Goal: Information Seeking & Learning: Learn about a topic

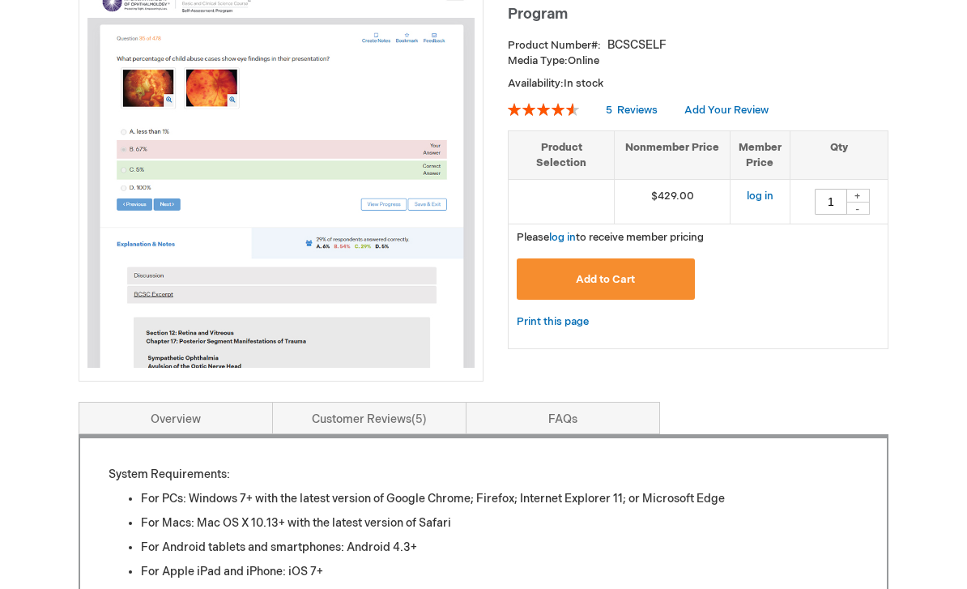
type input "1"
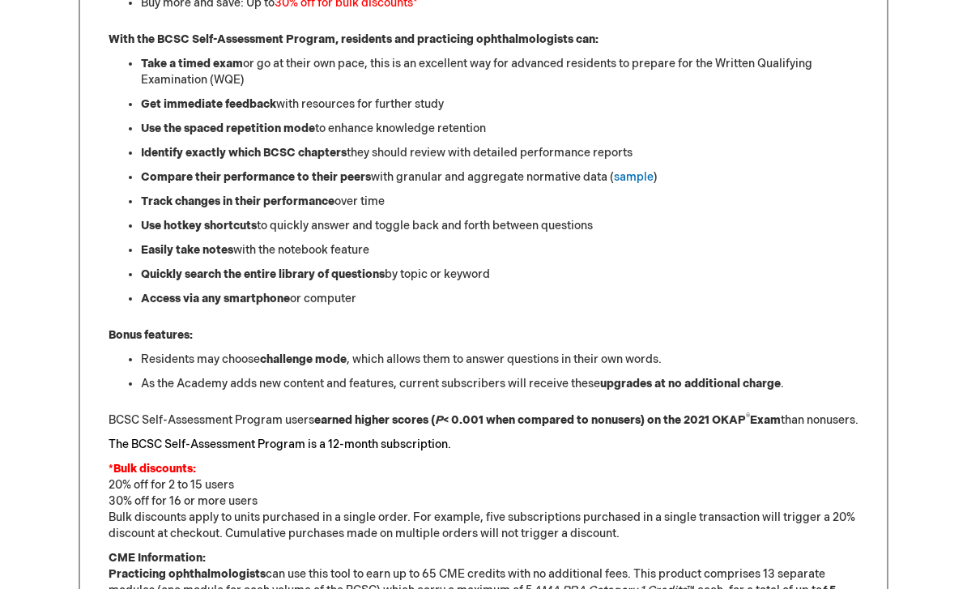
scroll to position [948, 0]
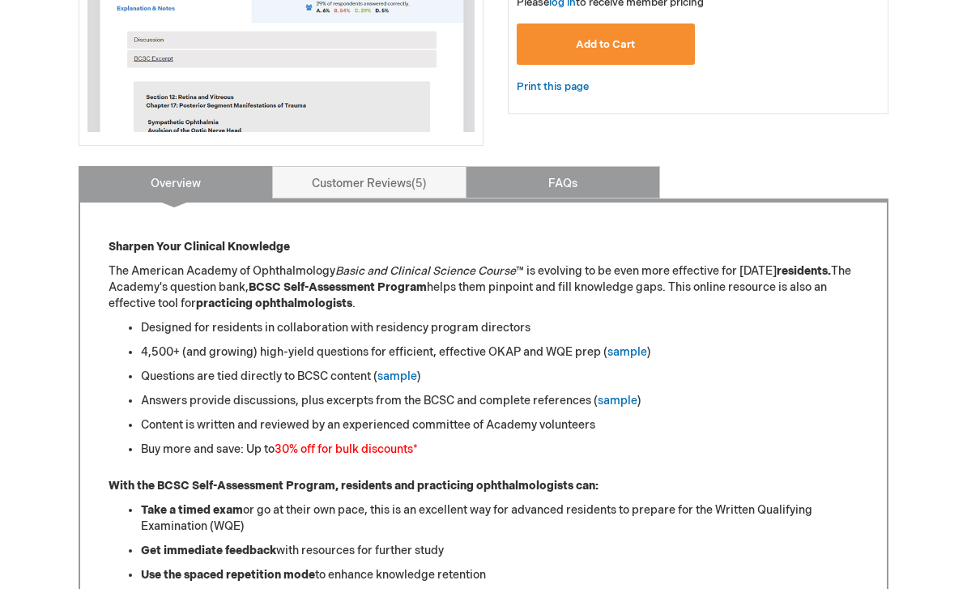
click at [556, 189] on link "FAQs" at bounding box center [563, 183] width 194 height 32
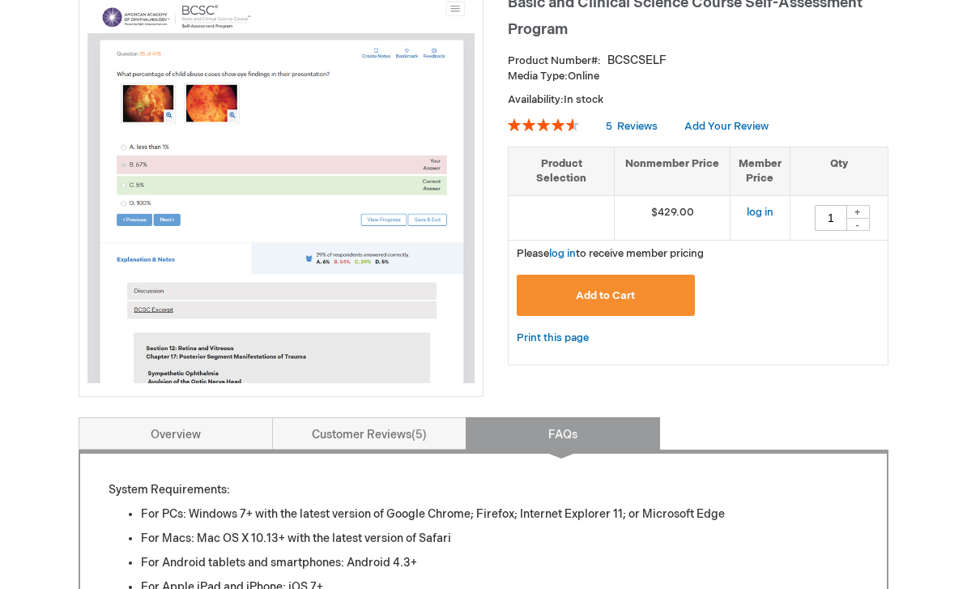
scroll to position [269, 0]
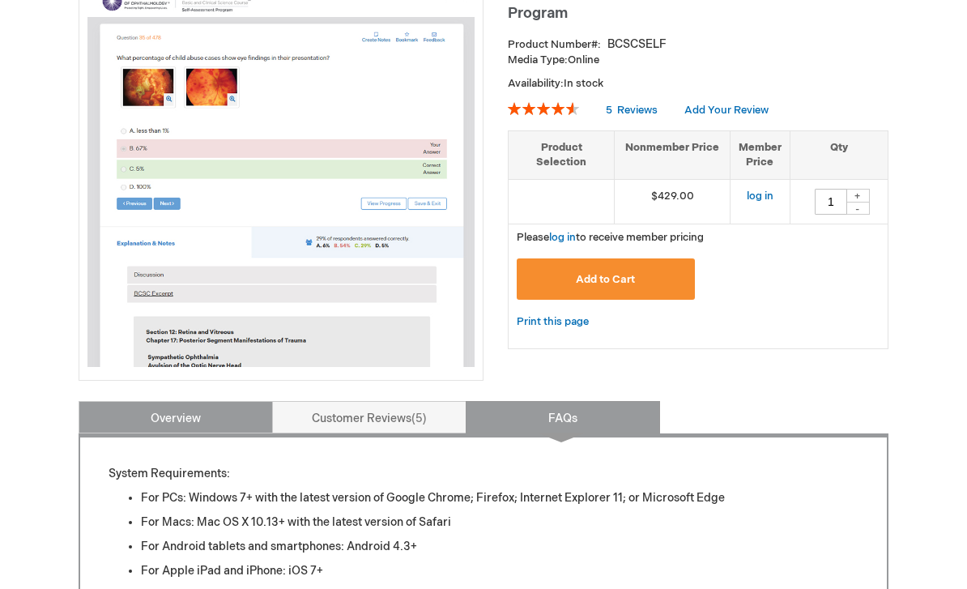
click at [250, 422] on link "Overview" at bounding box center [176, 417] width 194 height 32
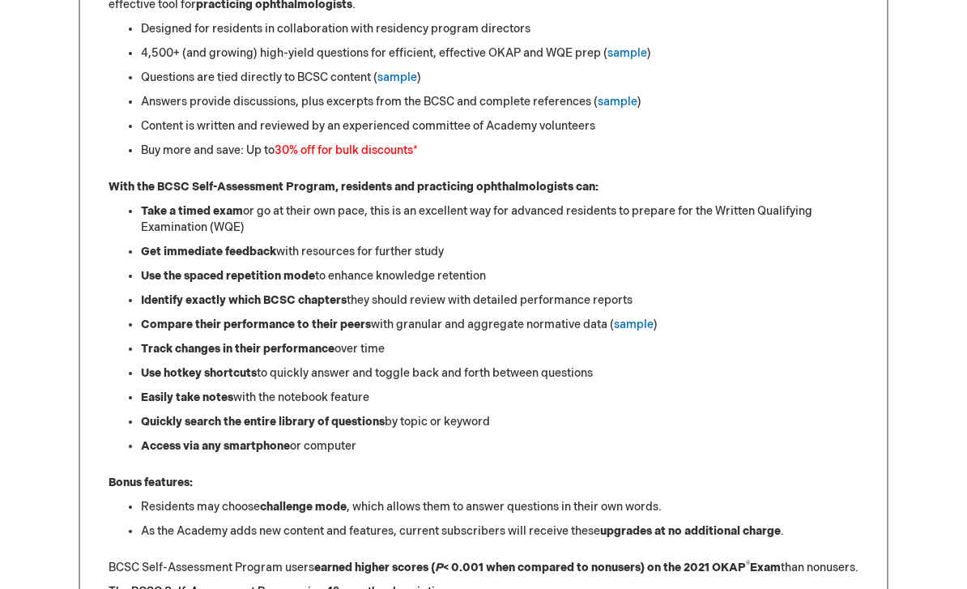
scroll to position [804, 0]
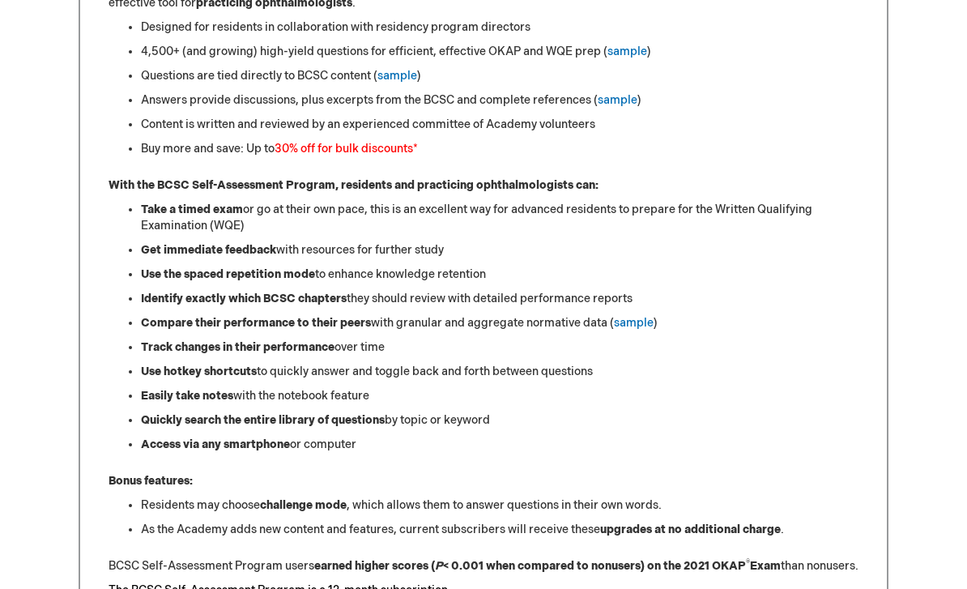
click at [692, 299] on li "Identify exactly which BCSC chapters they should review with detailed performan…" at bounding box center [500, 300] width 718 height 16
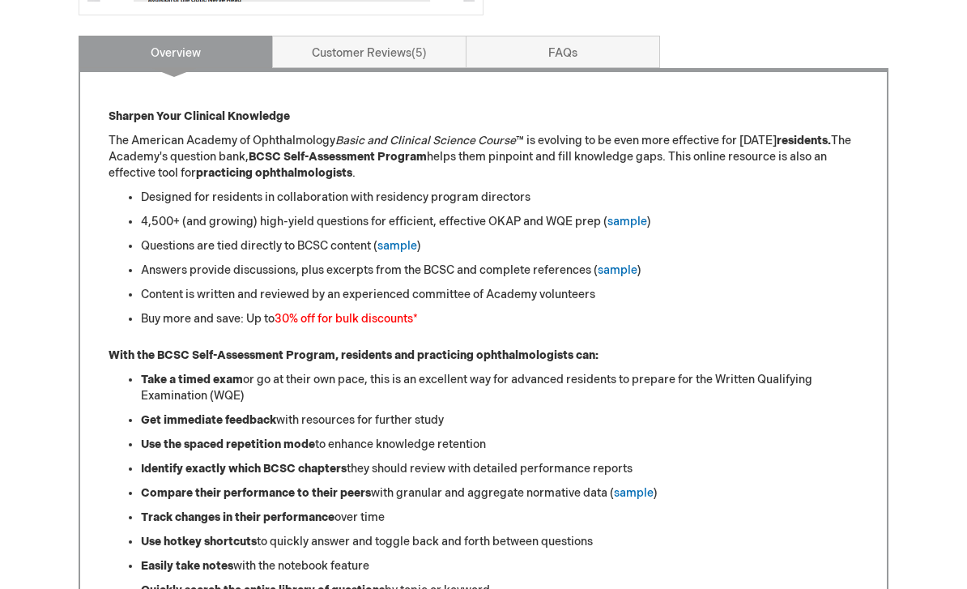
scroll to position [634, 0]
click at [402, 241] on link "sample" at bounding box center [398, 246] width 40 height 14
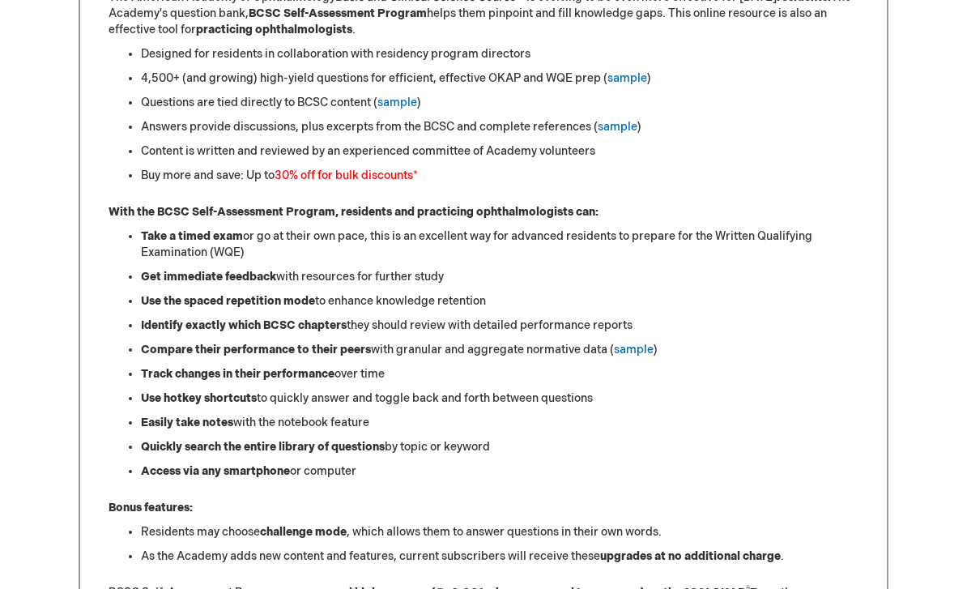
scroll to position [778, 0]
click at [608, 62] on ul "Designed for residents in collaboration with residency program directors 4,500+…" at bounding box center [484, 115] width 750 height 138
click at [622, 71] on link "sample" at bounding box center [628, 77] width 40 height 14
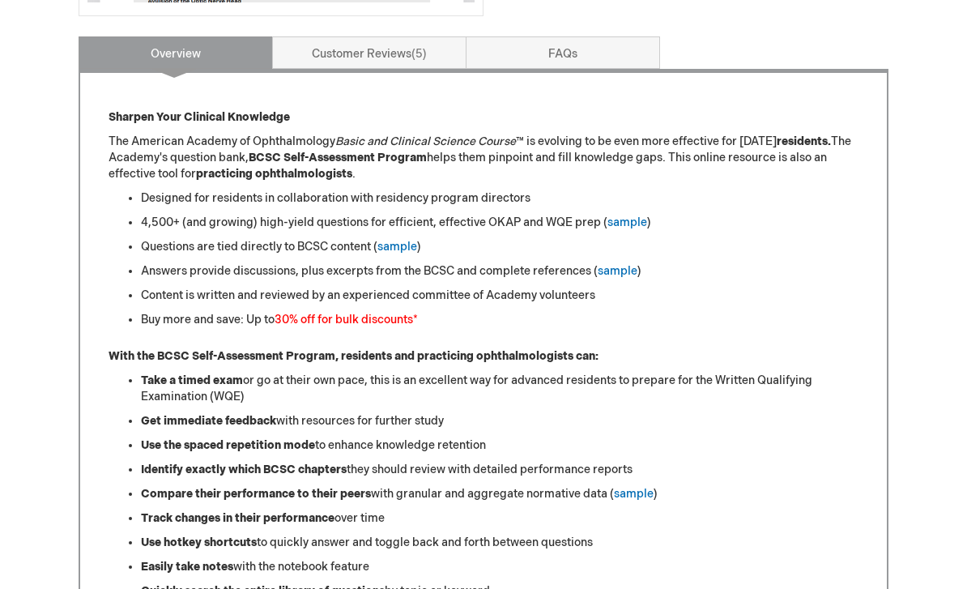
scroll to position [633, 0]
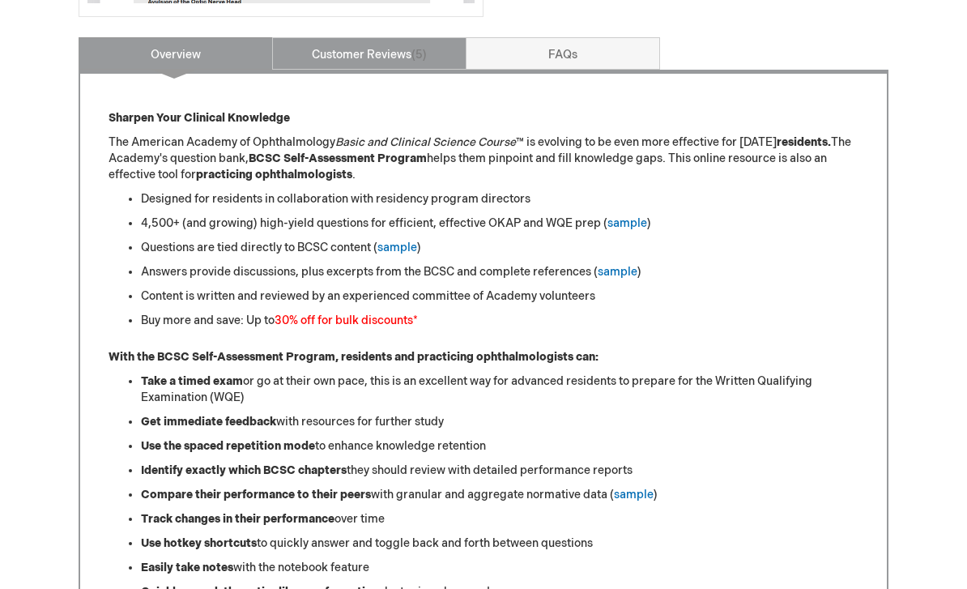
click at [420, 51] on span "5" at bounding box center [419, 55] width 15 height 14
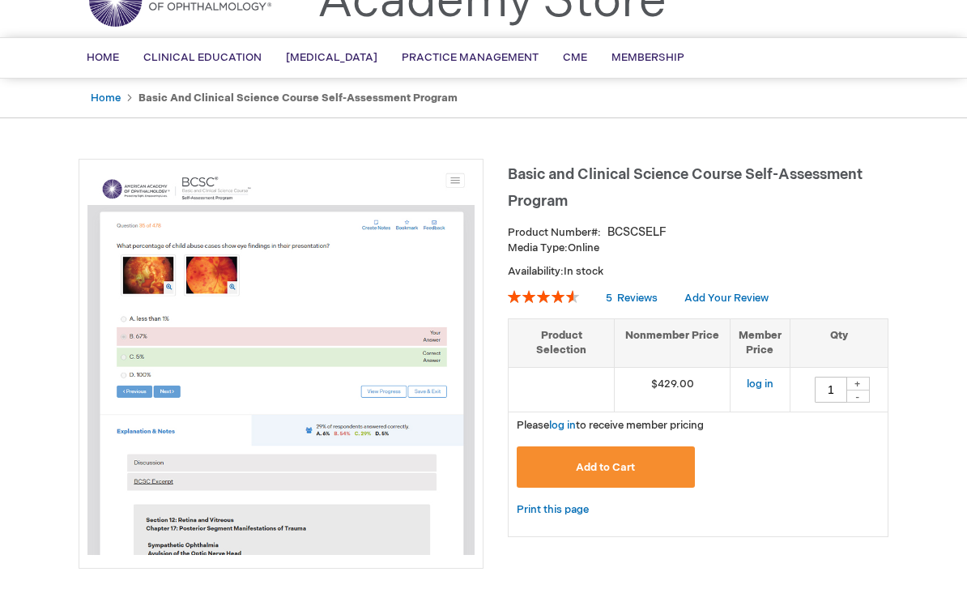
scroll to position [71, 0]
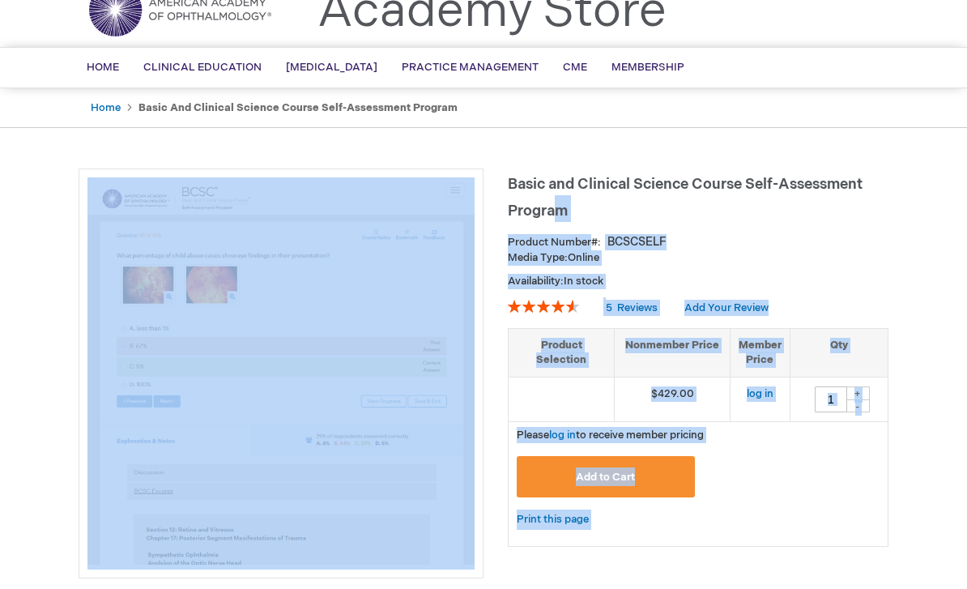
click at [528, 187] on span "Basic and Clinical Science Course Self-Assessment Program" at bounding box center [685, 198] width 355 height 44
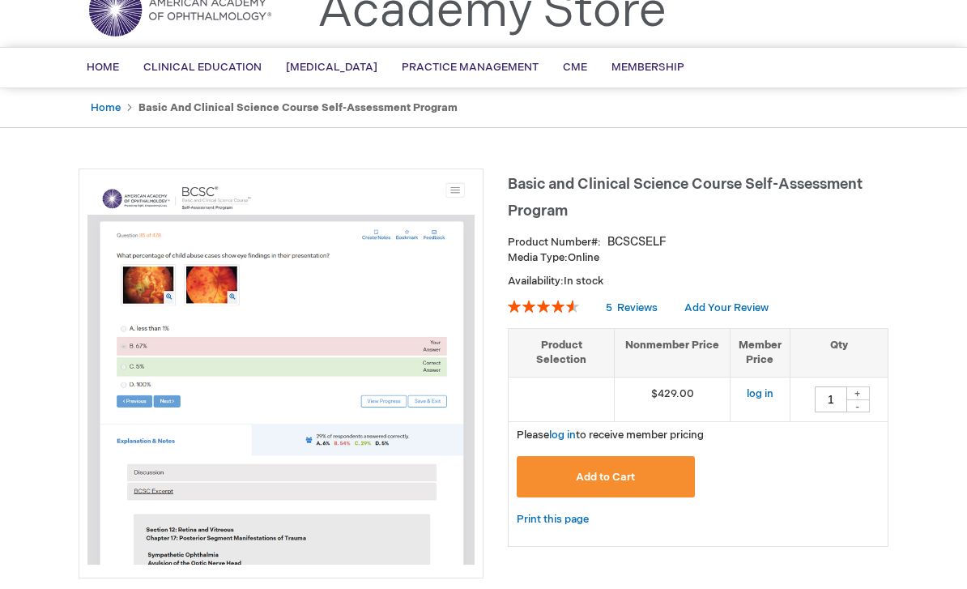
click at [528, 187] on span "Basic and Clinical Science Course Self-Assessment Program" at bounding box center [685, 198] width 355 height 44
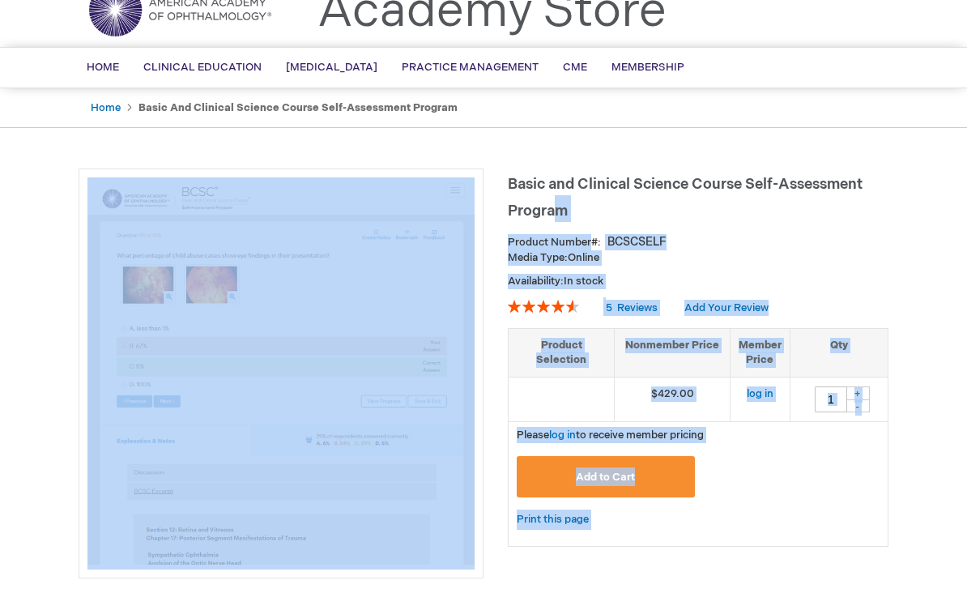
click at [536, 187] on span "Basic and Clinical Science Course Self-Assessment Program" at bounding box center [685, 198] width 355 height 44
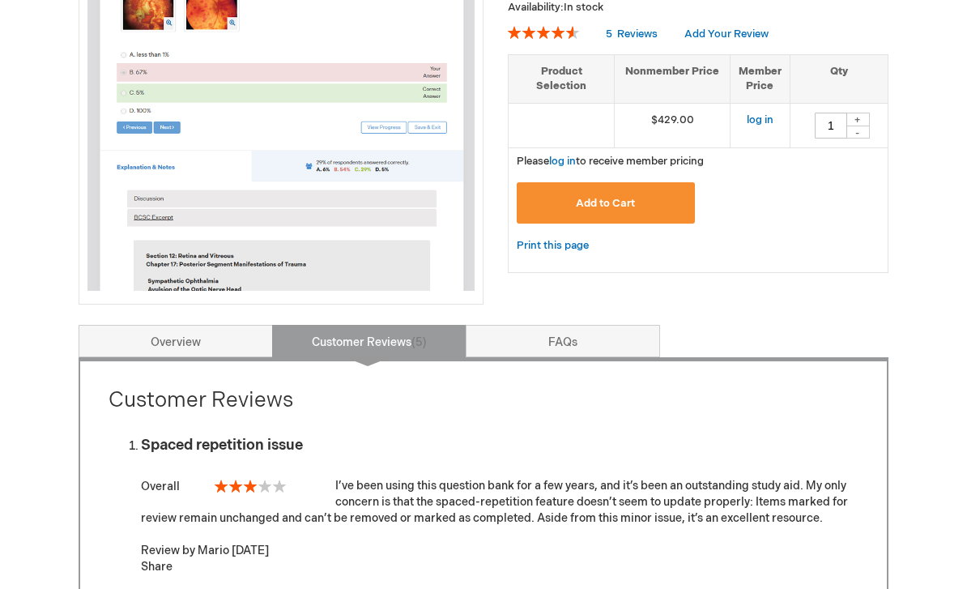
scroll to position [347, 0]
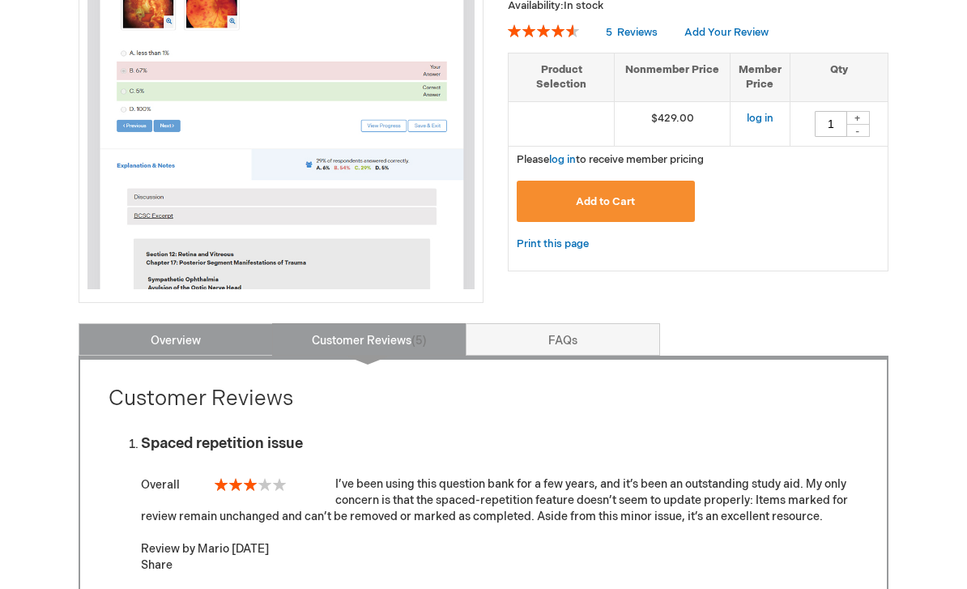
click at [146, 336] on link "Overview" at bounding box center [176, 339] width 194 height 32
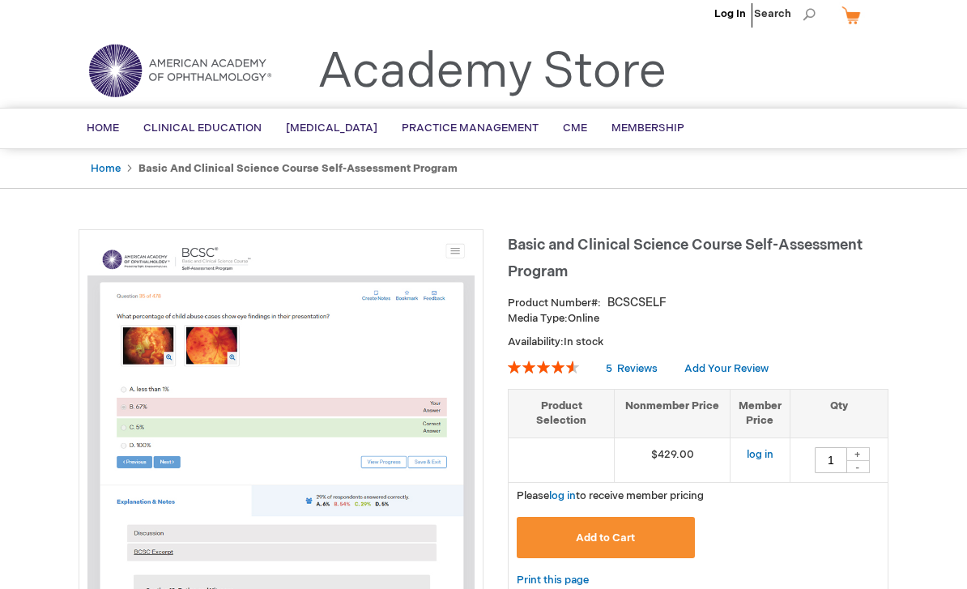
scroll to position [0, 0]
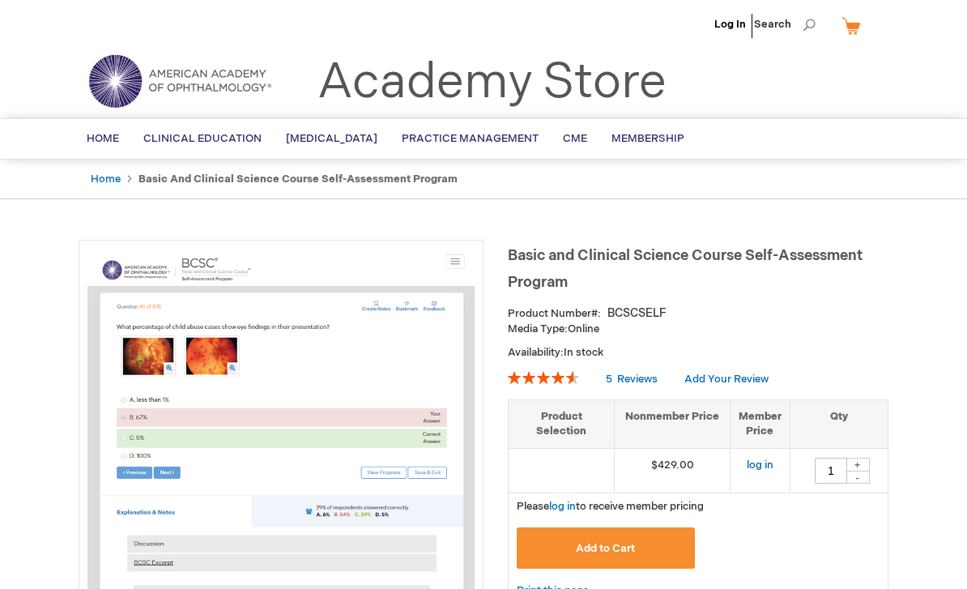
click at [758, 467] on link "log in" at bounding box center [760, 465] width 27 height 13
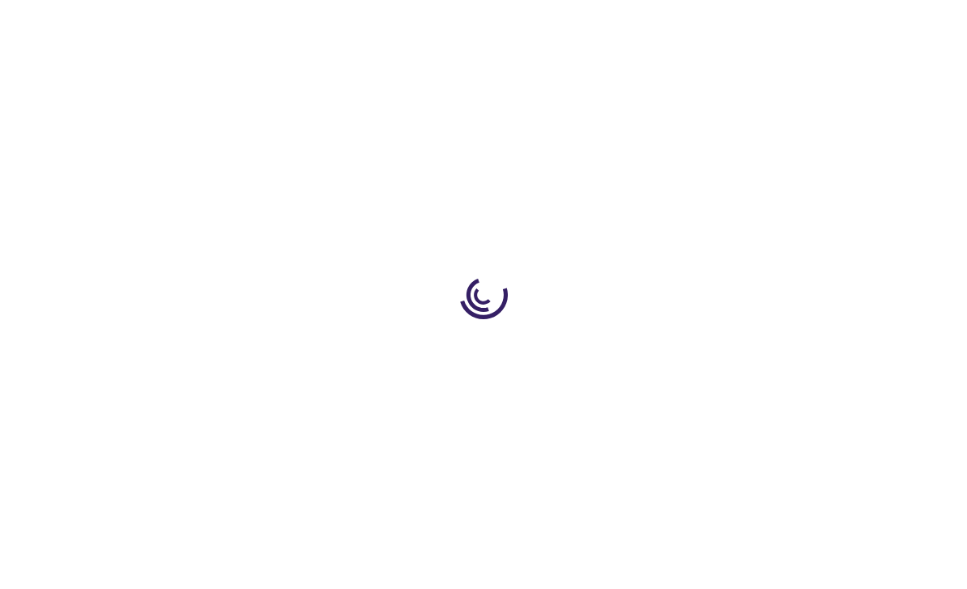
type input "0"
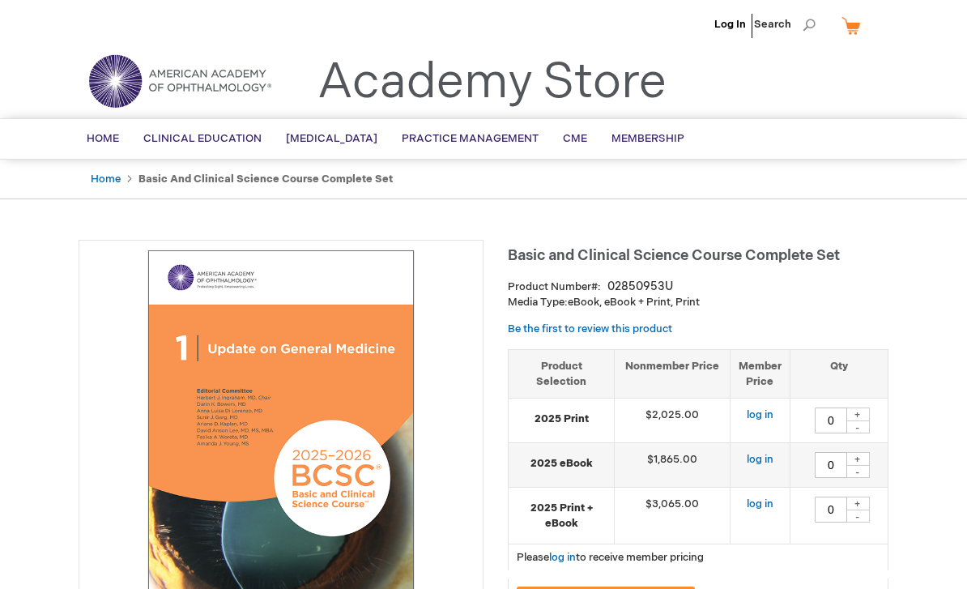
click at [673, 139] on span "Membership" at bounding box center [648, 138] width 73 height 13
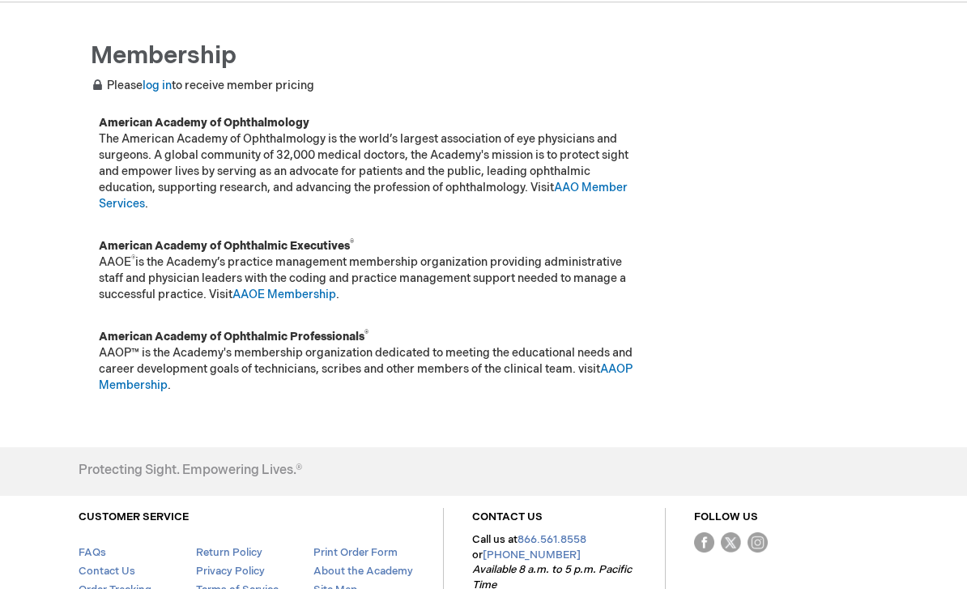
scroll to position [201, 0]
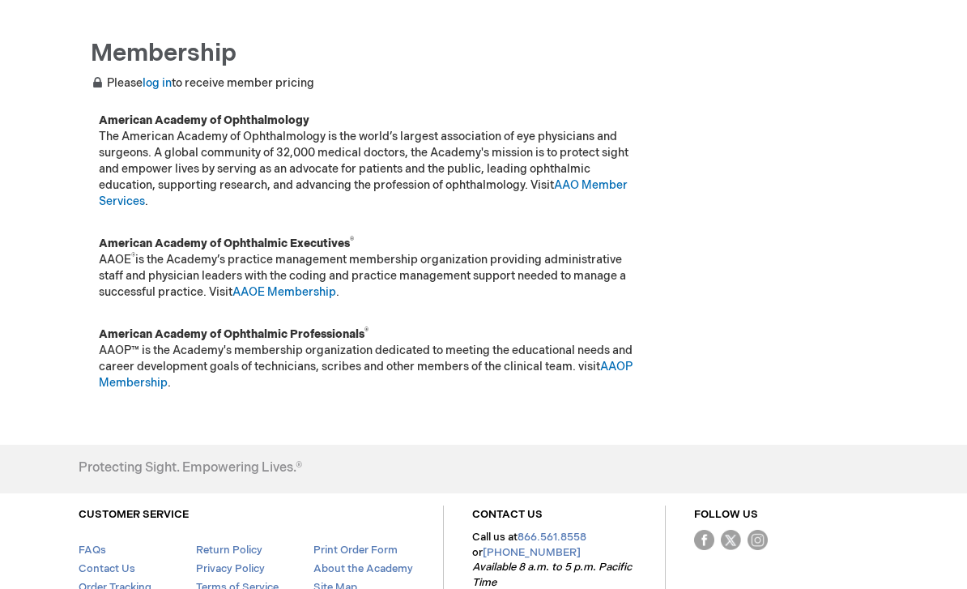
click at [306, 289] on link "AAOE Membership" at bounding box center [285, 292] width 104 height 14
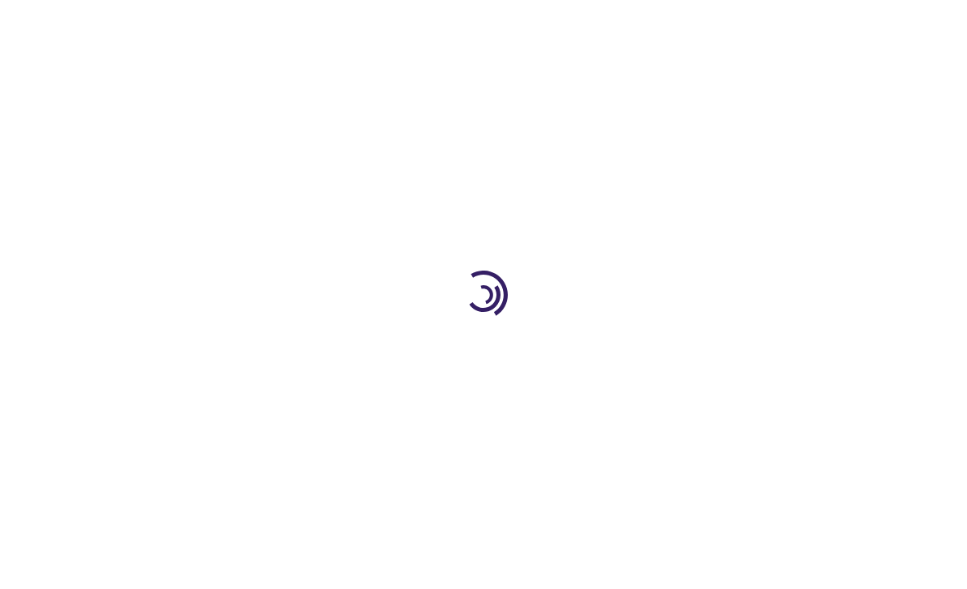
type input "1"
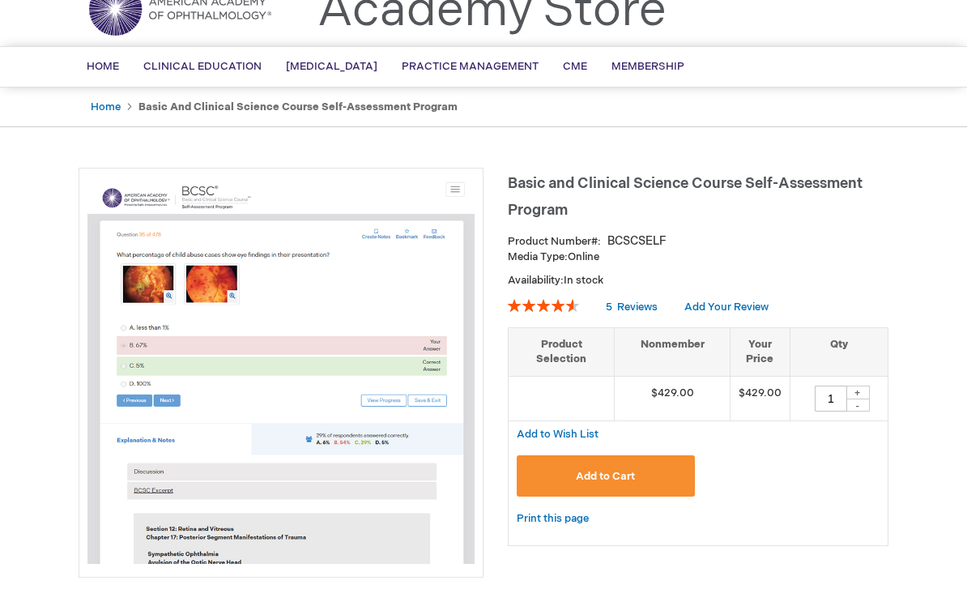
scroll to position [71, 0]
click at [660, 65] on span "Membership" at bounding box center [648, 67] width 73 height 13
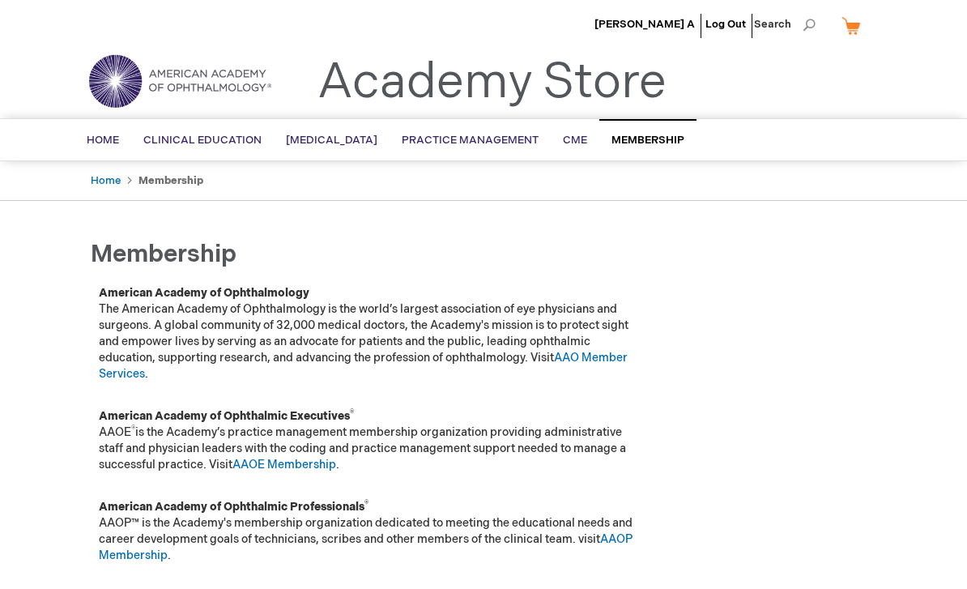
click at [75, 309] on main "Membership Membership American Academy of Ophthalmology The American Academy of…" at bounding box center [483, 411] width 835 height 372
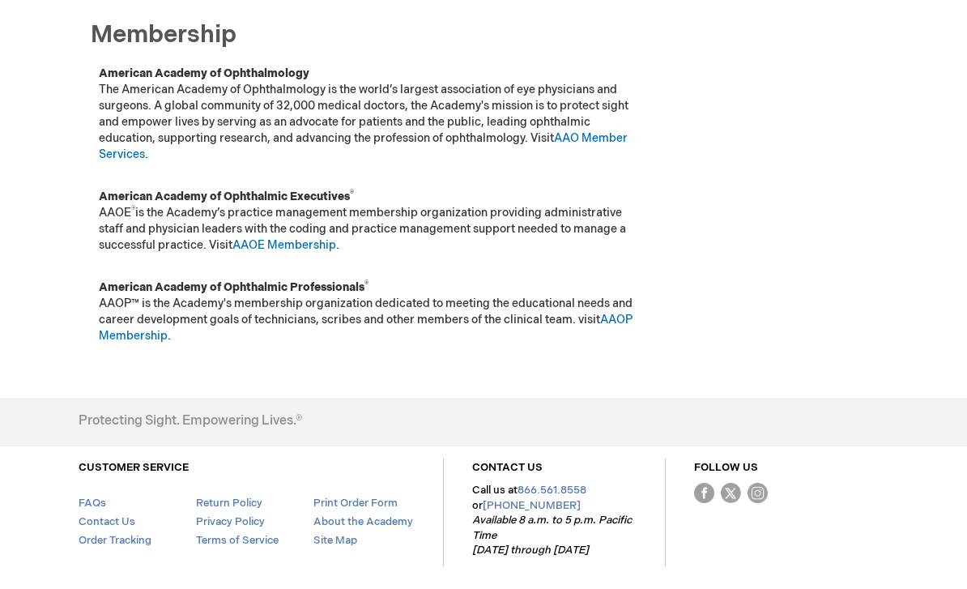
scroll to position [229, 0]
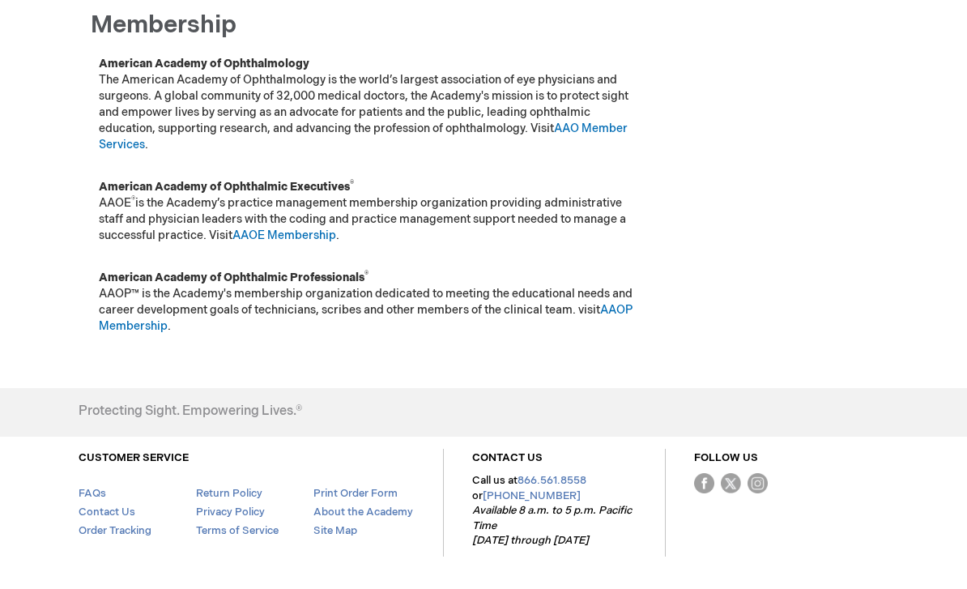
click at [96, 509] on link "Contact Us" at bounding box center [107, 512] width 57 height 13
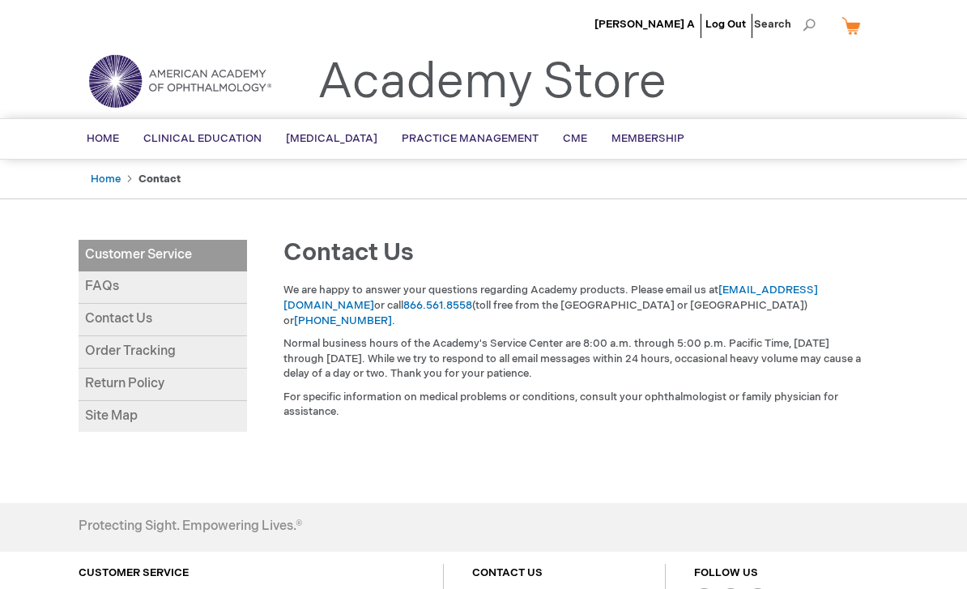
click at [98, 292] on link "FAQs" at bounding box center [163, 287] width 169 height 32
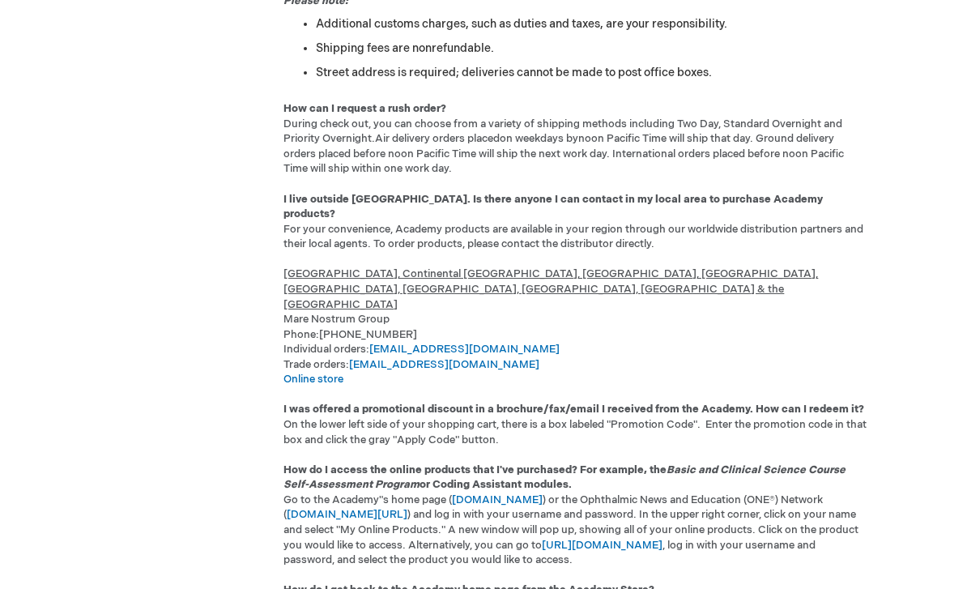
scroll to position [1899, 0]
click at [599, 267] on span "[GEOGRAPHIC_DATA], Continental [GEOGRAPHIC_DATA], [GEOGRAPHIC_DATA], [GEOGRAPHI…" at bounding box center [551, 288] width 535 height 43
click at [621, 267] on span "[GEOGRAPHIC_DATA], Continental [GEOGRAPHIC_DATA], [GEOGRAPHIC_DATA], [GEOGRAPHI…" at bounding box center [551, 288] width 535 height 43
click at [587, 267] on span "[GEOGRAPHIC_DATA], Continental [GEOGRAPHIC_DATA], [GEOGRAPHIC_DATA], [GEOGRAPHI…" at bounding box center [551, 288] width 535 height 43
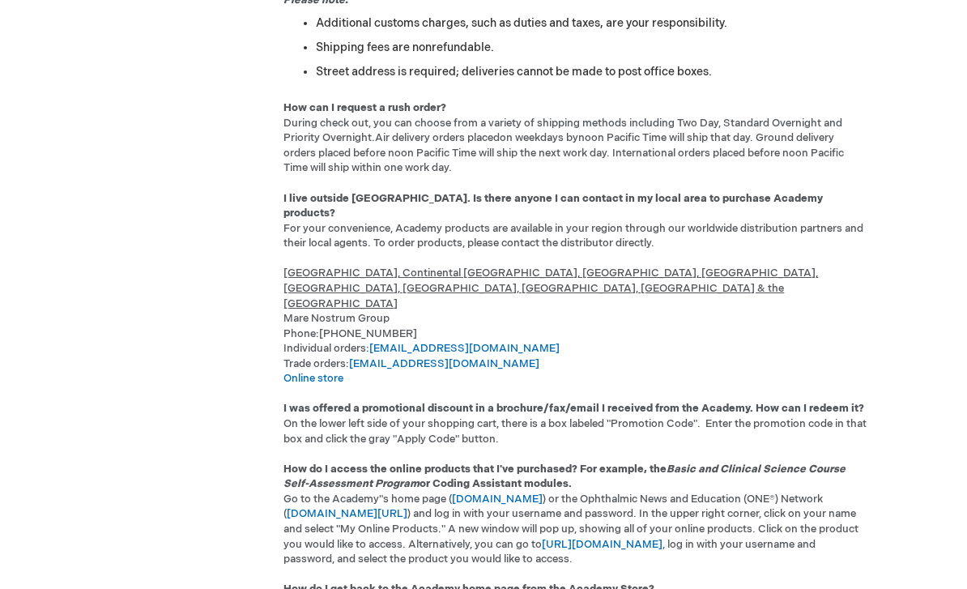
click at [586, 267] on span "[GEOGRAPHIC_DATA], Continental [GEOGRAPHIC_DATA], [GEOGRAPHIC_DATA], [GEOGRAPHI…" at bounding box center [551, 288] width 535 height 43
click at [566, 237] on p "How can I request a rush order? During check out, you can choose from a variety…" at bounding box center [576, 363] width 585 height 527
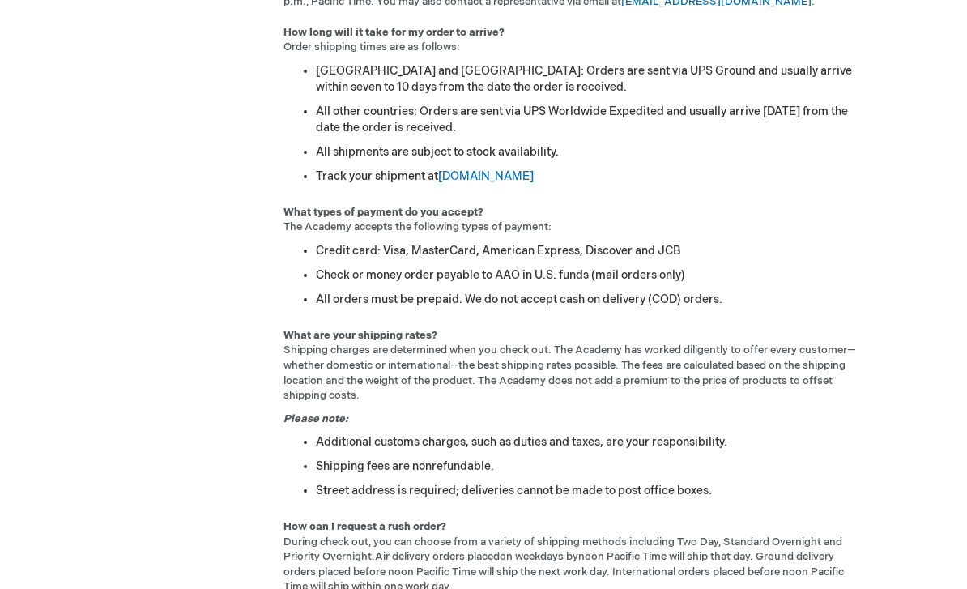
scroll to position [1479, 0]
